Goal: Obtain resource: Download file/media

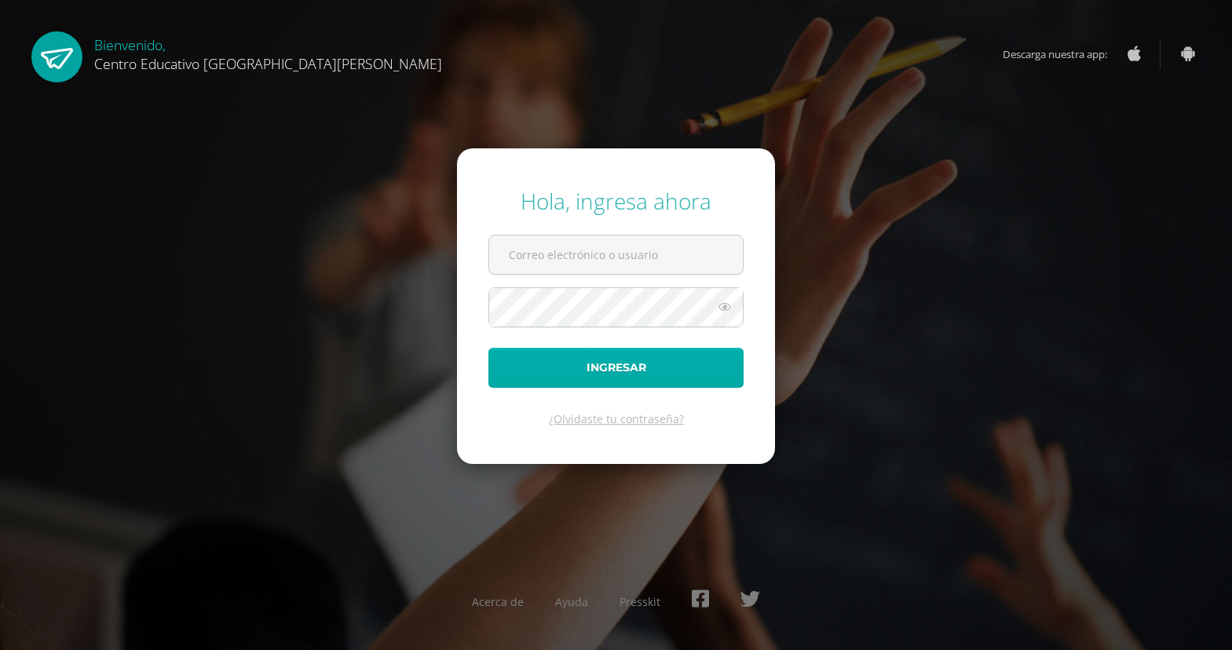
type input "[EMAIL_ADDRESS][DOMAIN_NAME]"
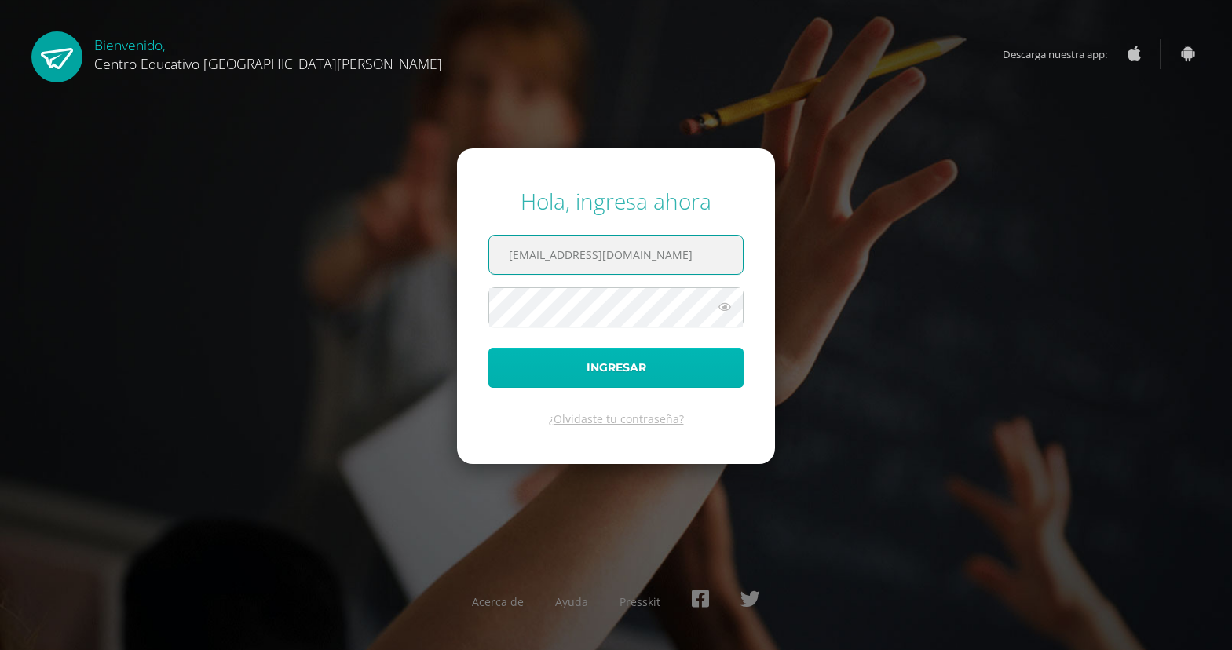
click at [604, 366] on button "Ingresar" at bounding box center [615, 368] width 255 height 40
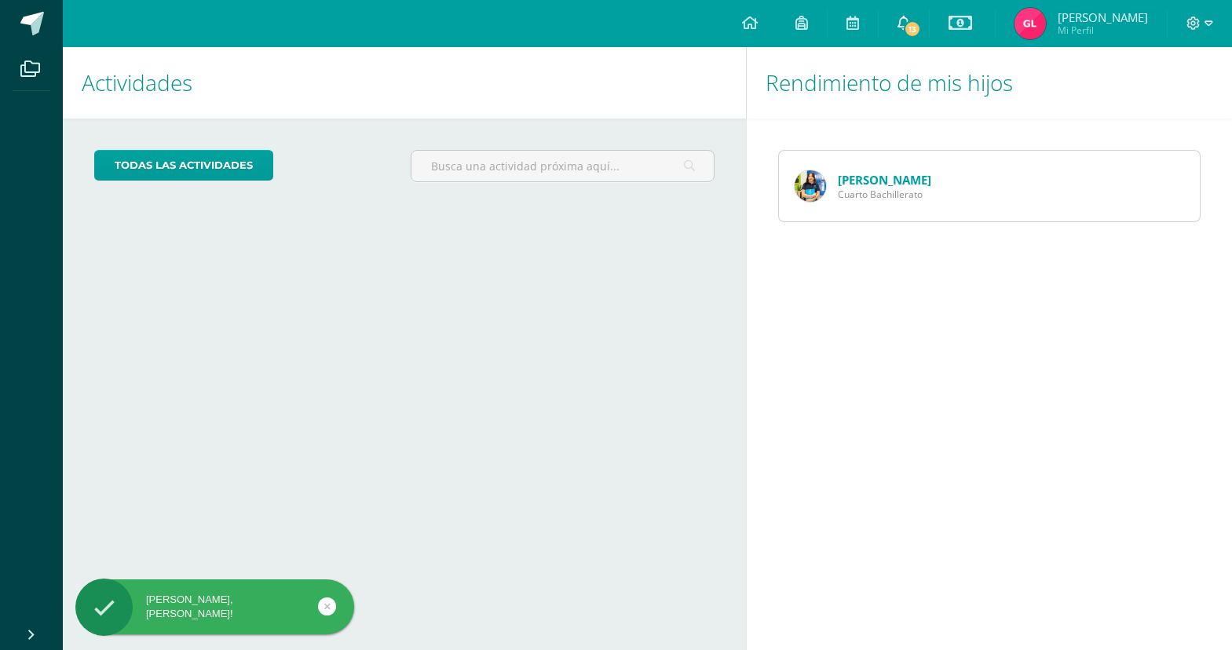
click at [916, 30] on span "13" at bounding box center [912, 28] width 17 height 17
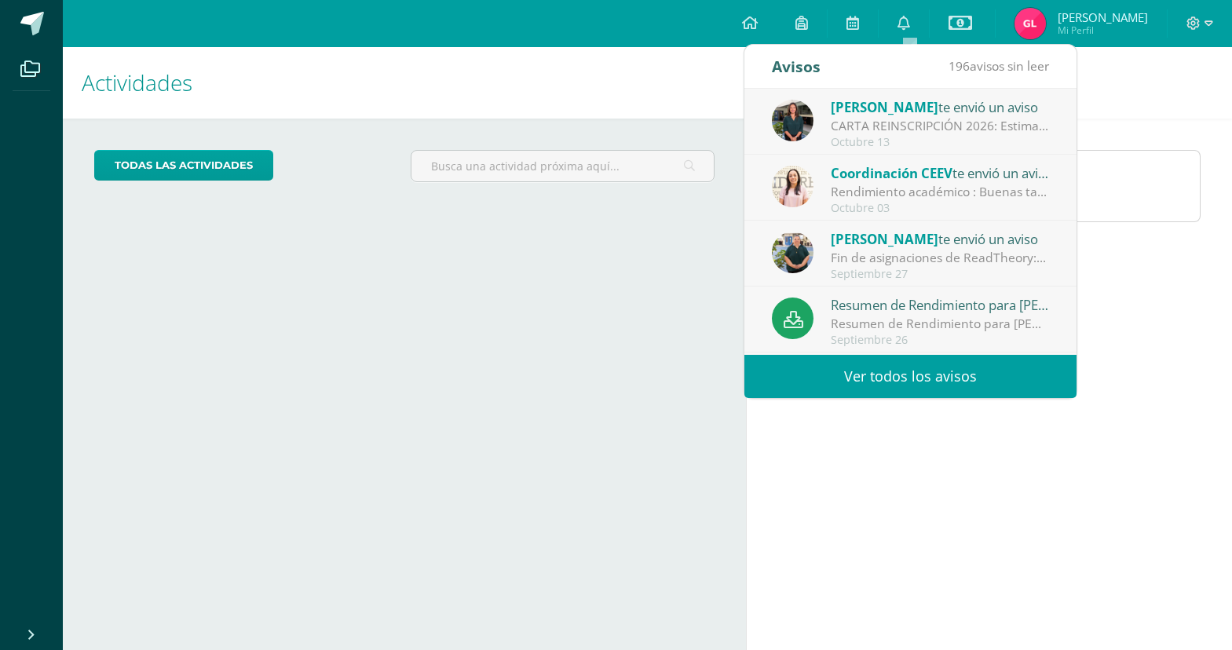
click at [877, 131] on div "CARTA REINSCRIPCIÓN 2026: Estimados padres de familia: Estamos muy entusiasmado…" at bounding box center [940, 126] width 218 height 18
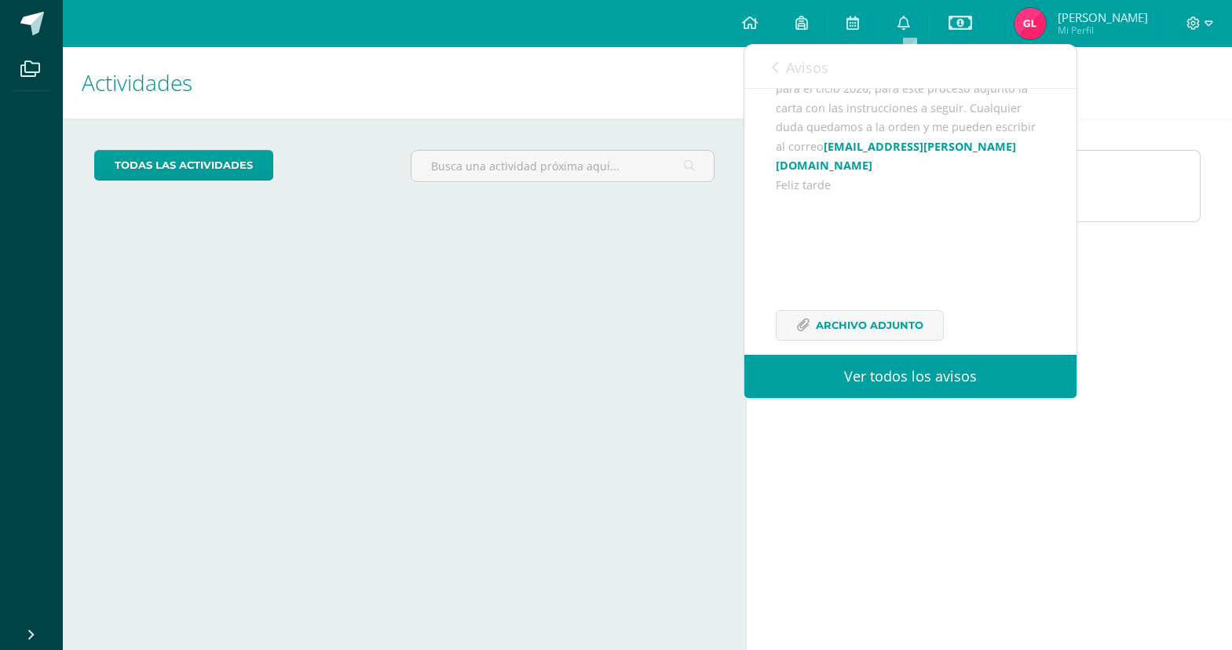
scroll to position [248, 0]
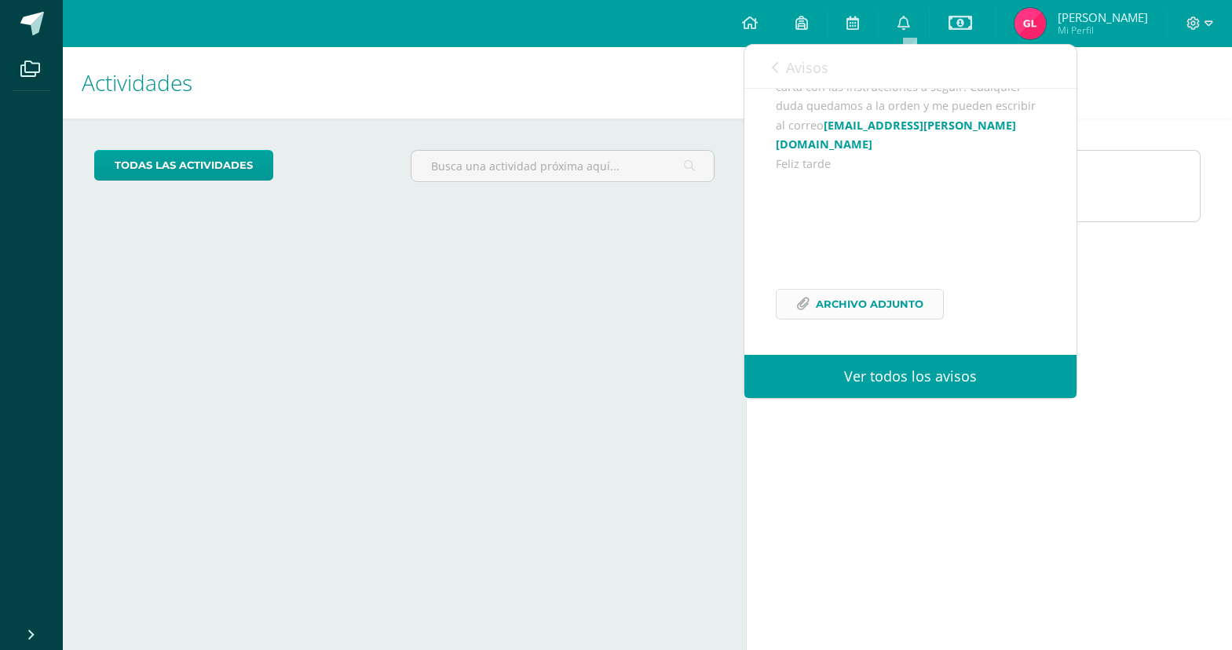
click at [829, 302] on span "Archivo Adjunto" at bounding box center [870, 304] width 108 height 29
